Goal: Transaction & Acquisition: Purchase product/service

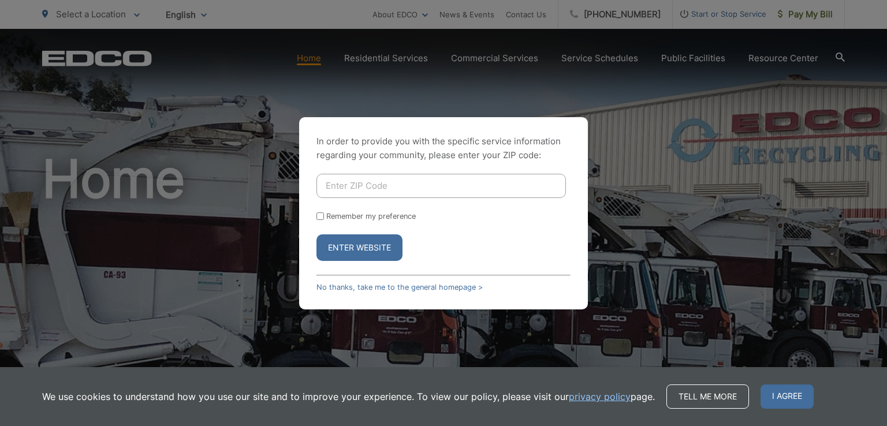
click at [365, 185] on input "Enter ZIP Code" at bounding box center [442, 186] width 250 height 24
type input "90638"
click at [380, 285] on link "No thanks, take me to the general homepage >" at bounding box center [400, 287] width 166 height 9
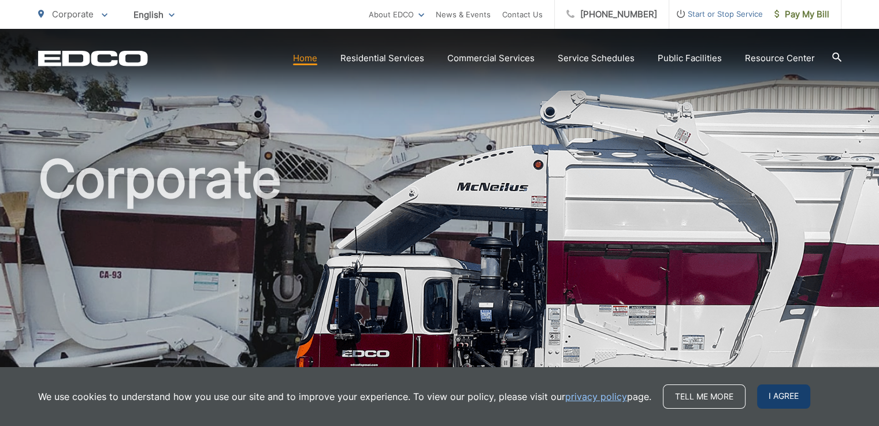
click at [773, 395] on span "I agree" at bounding box center [783, 397] width 53 height 24
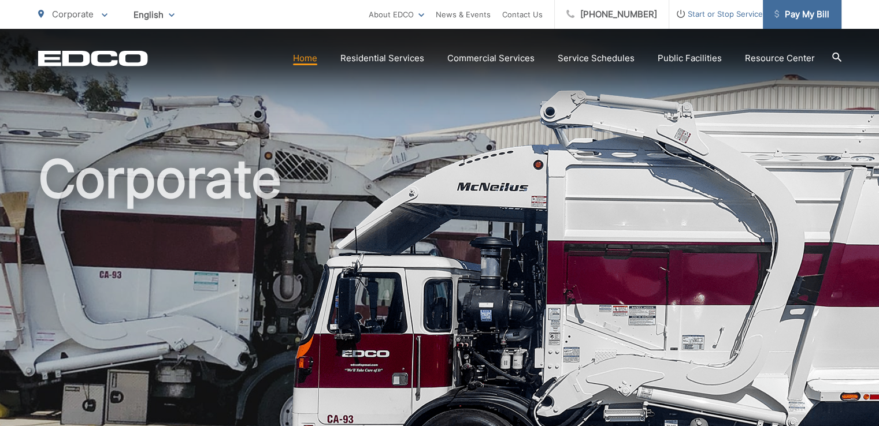
click at [810, 12] on span "Pay My Bill" at bounding box center [801, 15] width 55 height 14
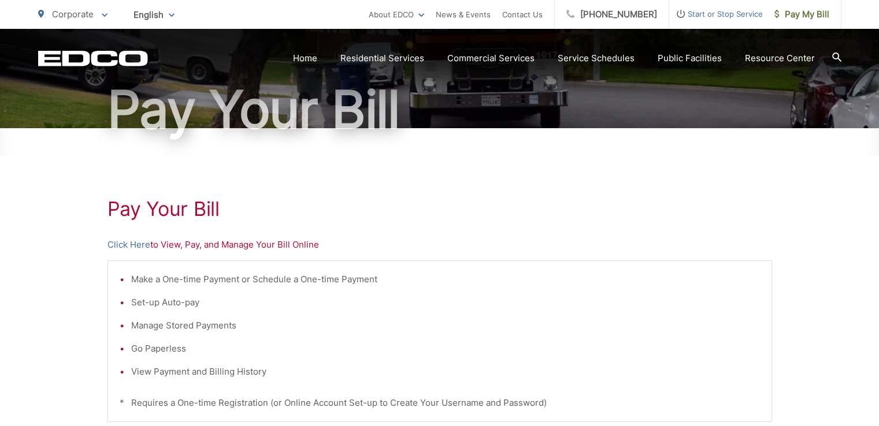
scroll to position [116, 0]
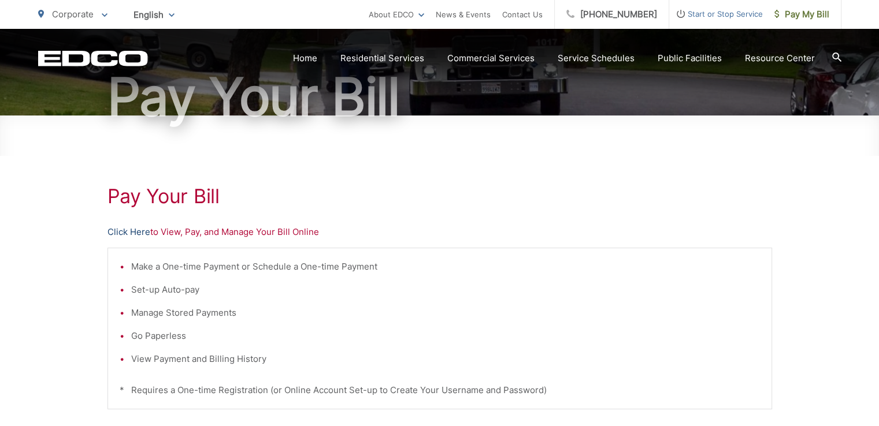
click at [131, 229] on link "Click Here" at bounding box center [128, 232] width 43 height 14
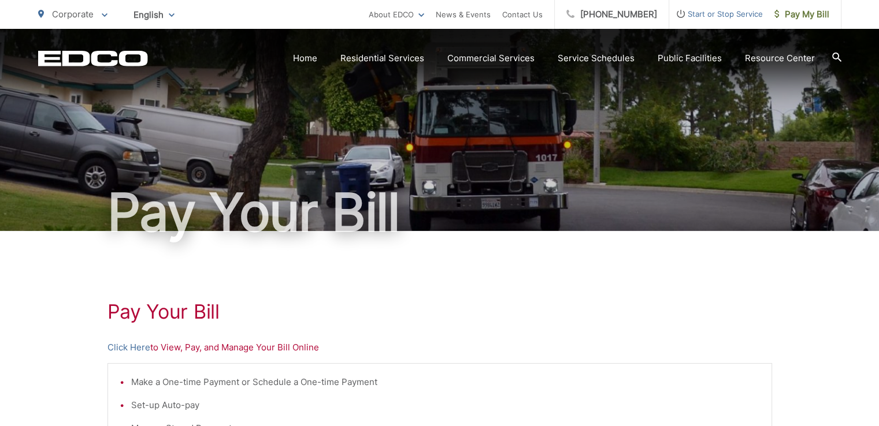
scroll to position [231, 0]
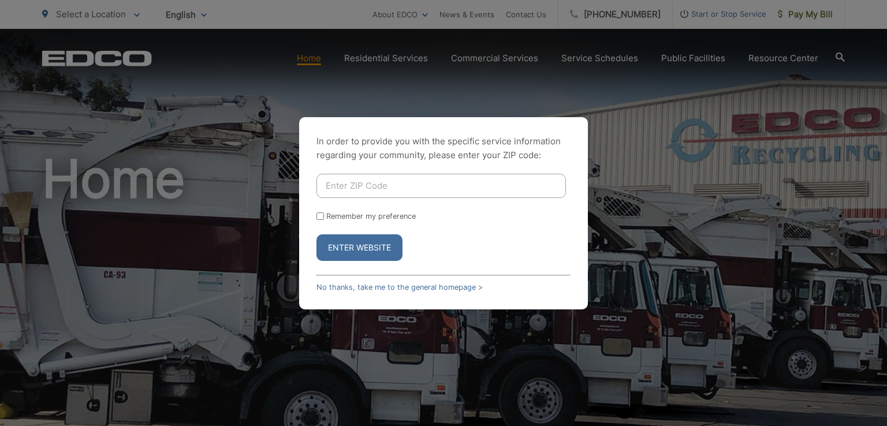
click at [331, 187] on input "Enter ZIP Code" at bounding box center [442, 186] width 250 height 24
type input "90638"
click at [321, 213] on input "Remember my preference" at bounding box center [321, 217] width 8 height 8
checkbox input "true"
click at [369, 246] on button "Enter Website" at bounding box center [360, 248] width 86 height 27
